Goal: Information Seeking & Learning: Find specific fact

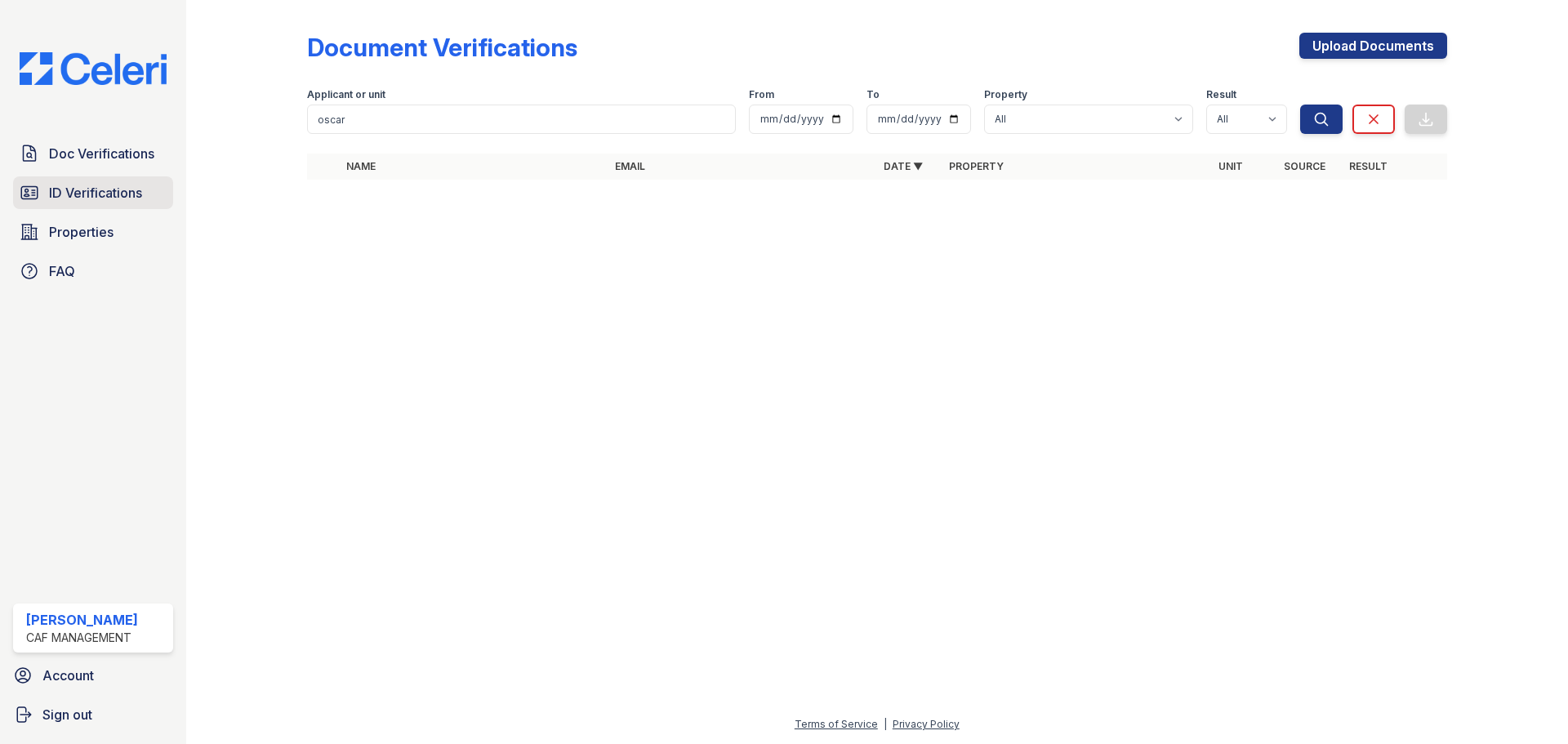
click at [112, 183] on span "ID Verifications" at bounding box center [95, 192] width 93 height 20
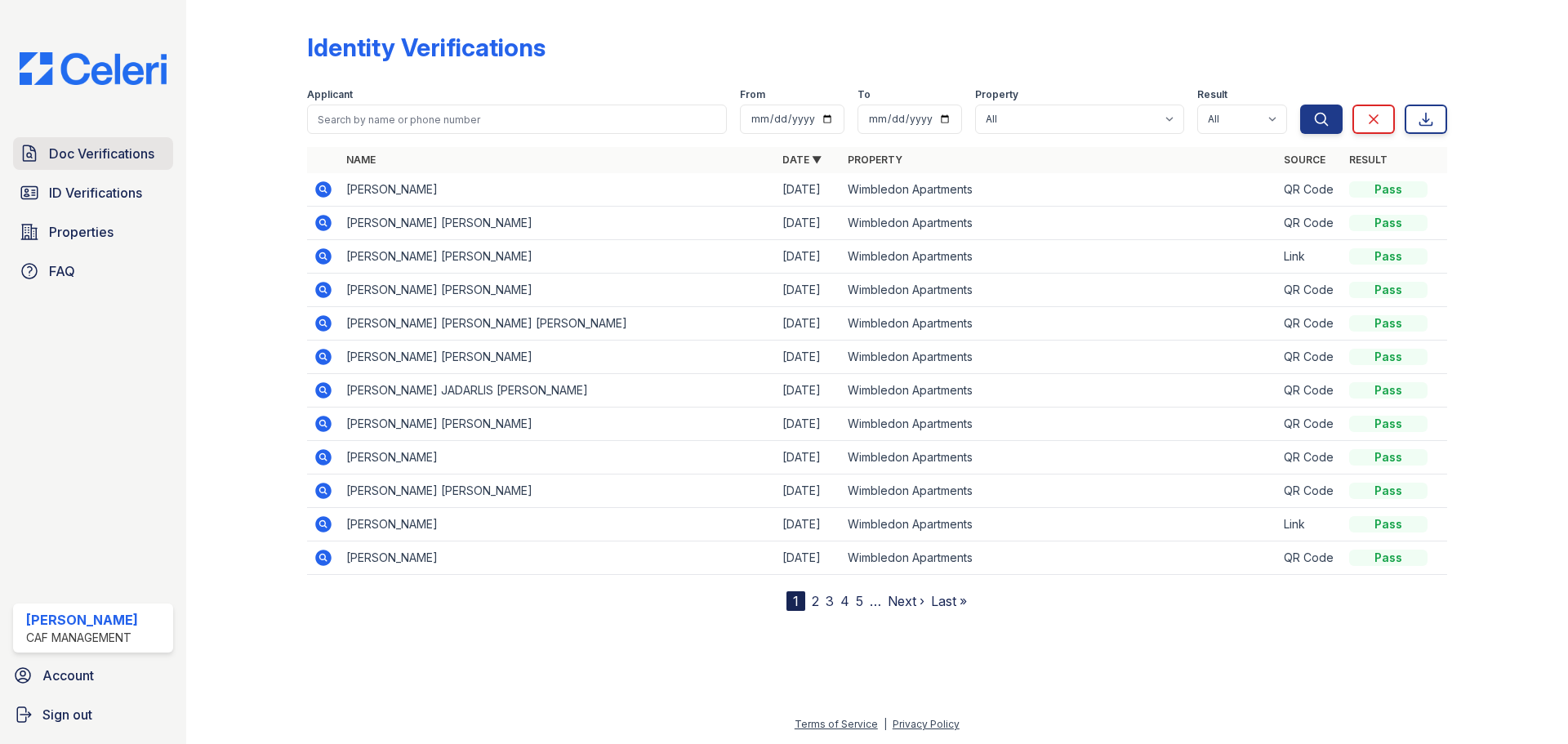
click at [89, 162] on span "Doc Verifications" at bounding box center [101, 153] width 106 height 20
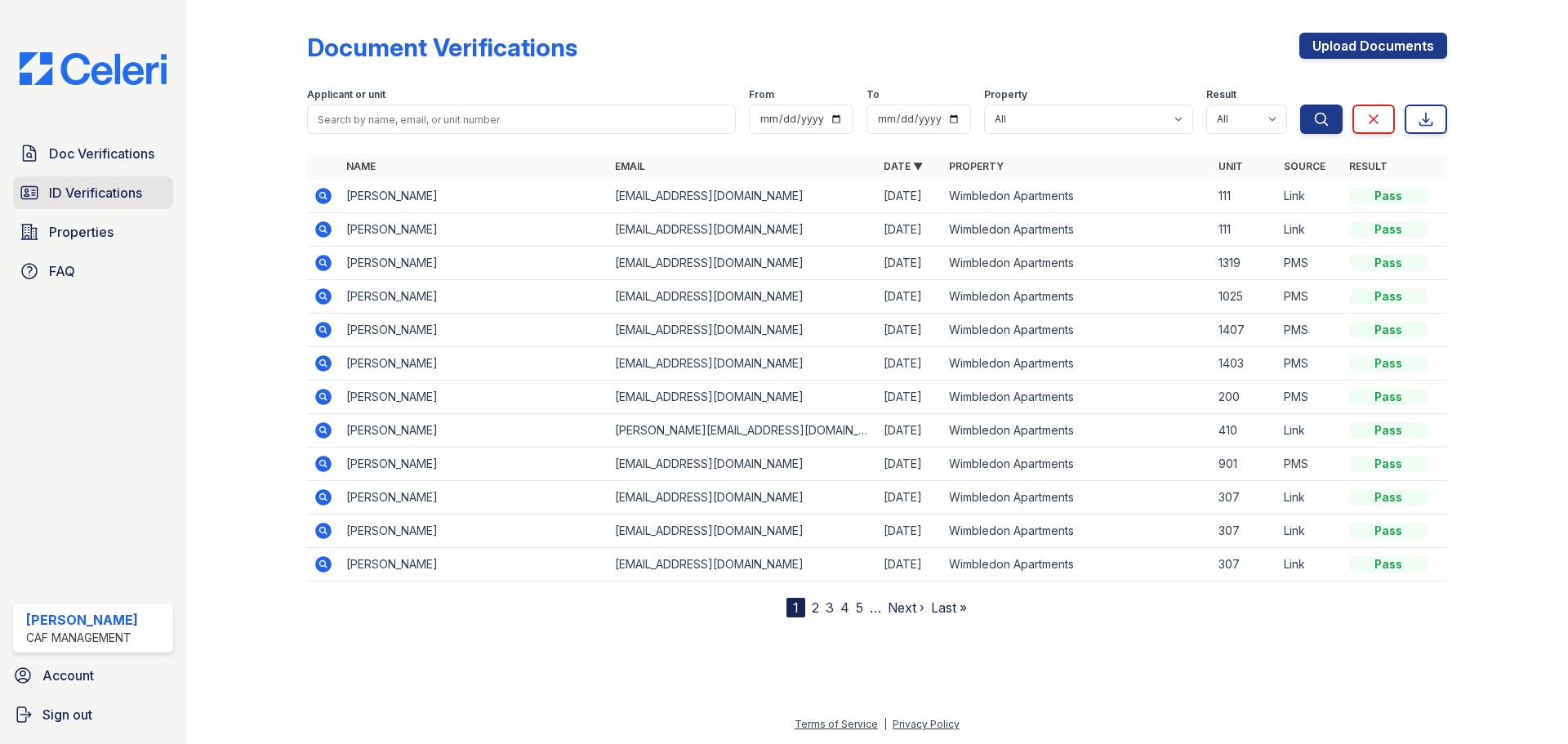
click at [120, 197] on span "ID Verifications" at bounding box center [95, 192] width 93 height 20
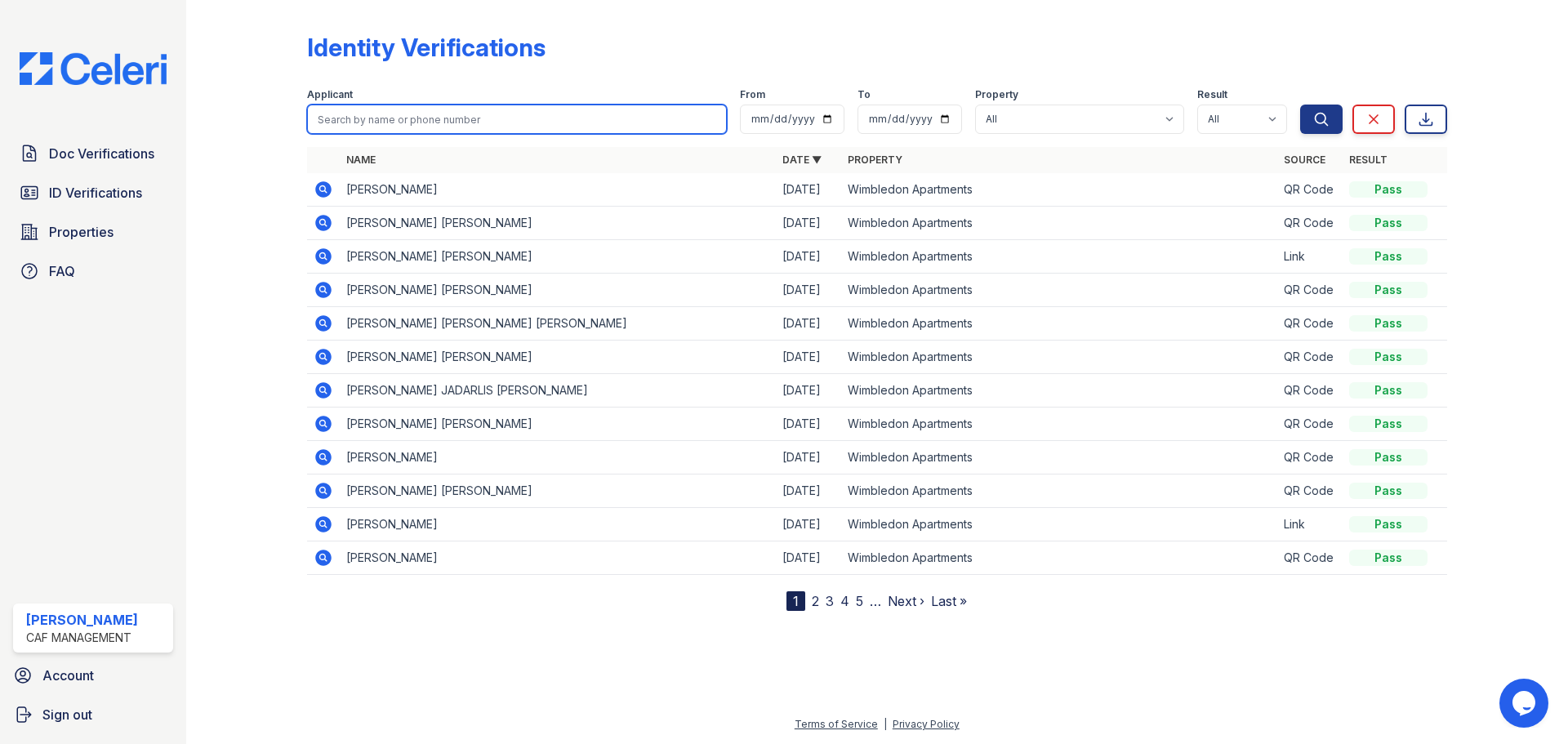
click at [488, 111] on input "search" at bounding box center [517, 119] width 420 height 29
type input "monique"
click at [1300, 105] on button "Search" at bounding box center [1321, 119] width 43 height 29
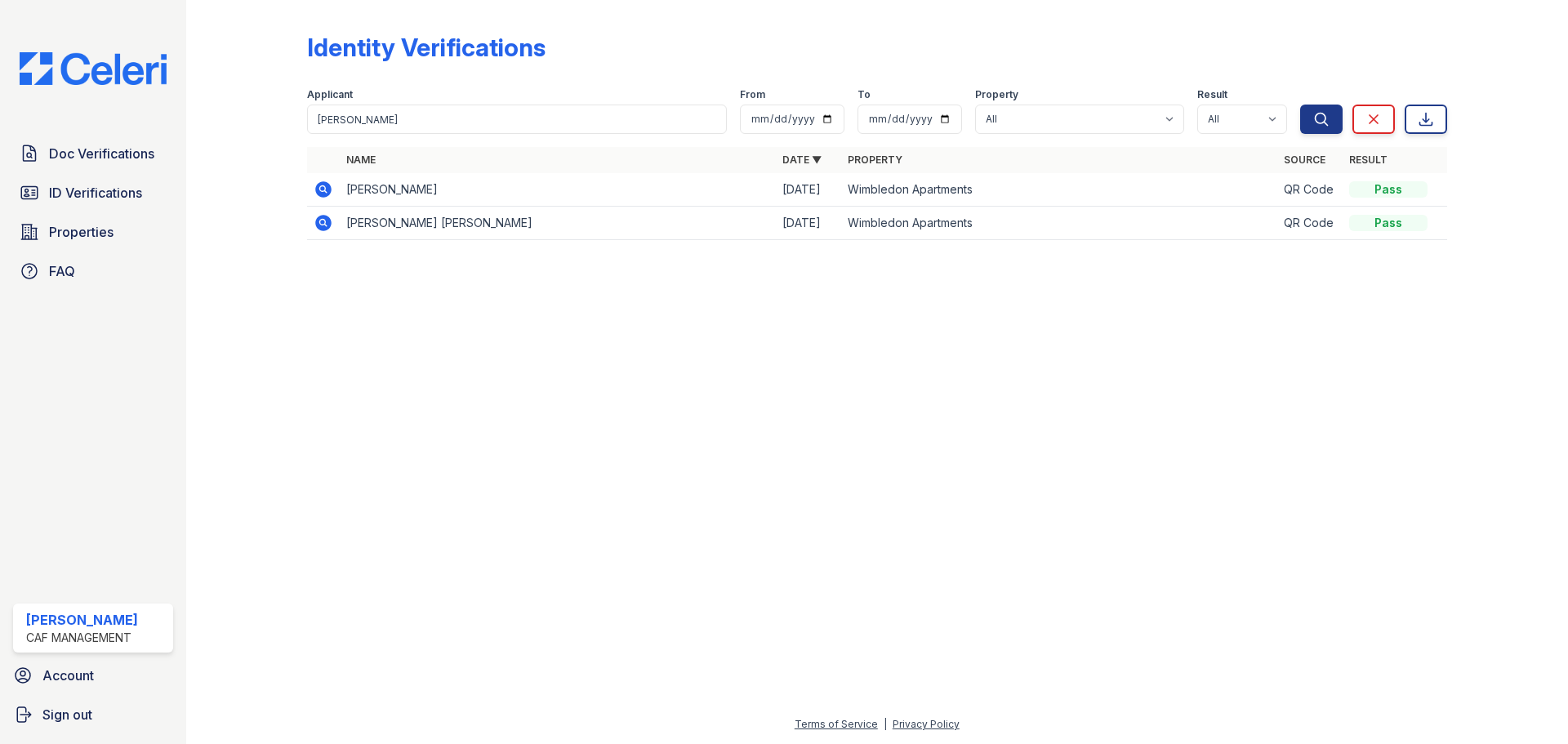
drag, startPoint x: 323, startPoint y: 187, endPoint x: 337, endPoint y: 192, distance: 14.9
click at [323, 187] on icon at bounding box center [322, 188] width 4 height 4
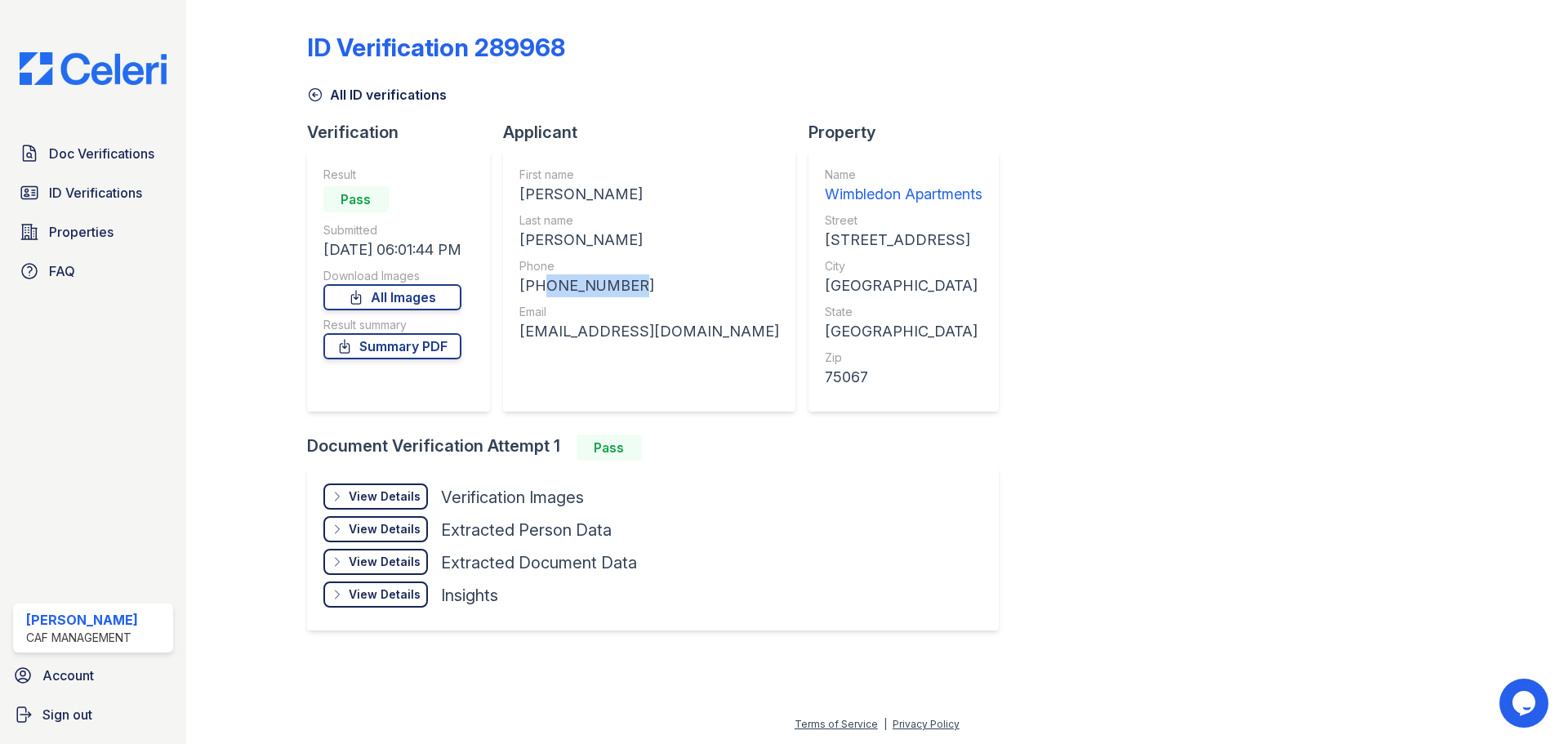
drag, startPoint x: 634, startPoint y: 288, endPoint x: 566, endPoint y: 300, distance: 69.1
click at [538, 294] on div "[PHONE_NUMBER]" at bounding box center [649, 285] width 260 height 23
copy div "7326423199"
